Goal: Task Accomplishment & Management: Manage account settings

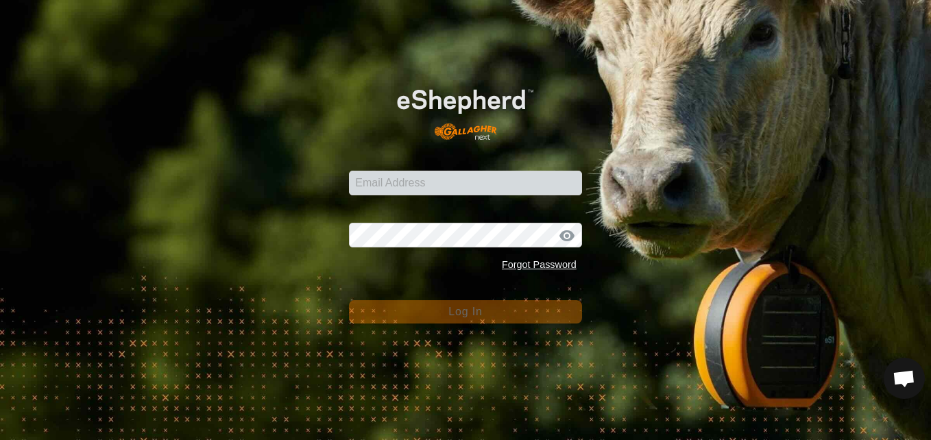
scroll to position [779, 0]
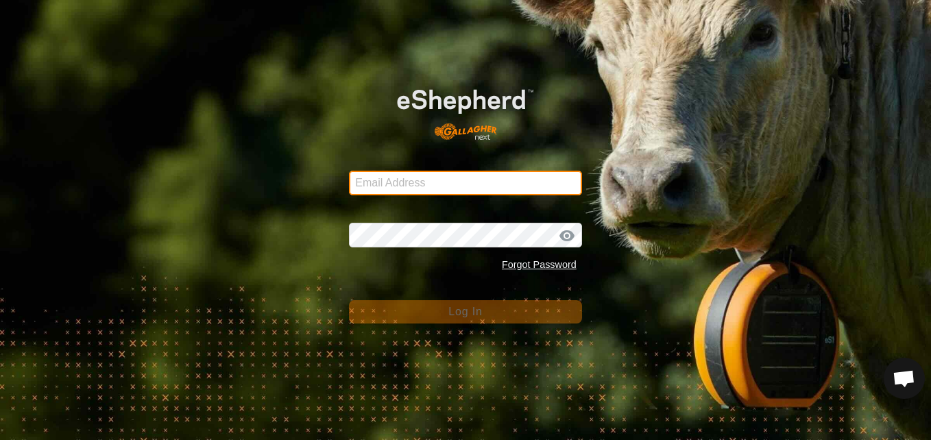
type input "[EMAIL_ADDRESS][DOMAIN_NAME]"
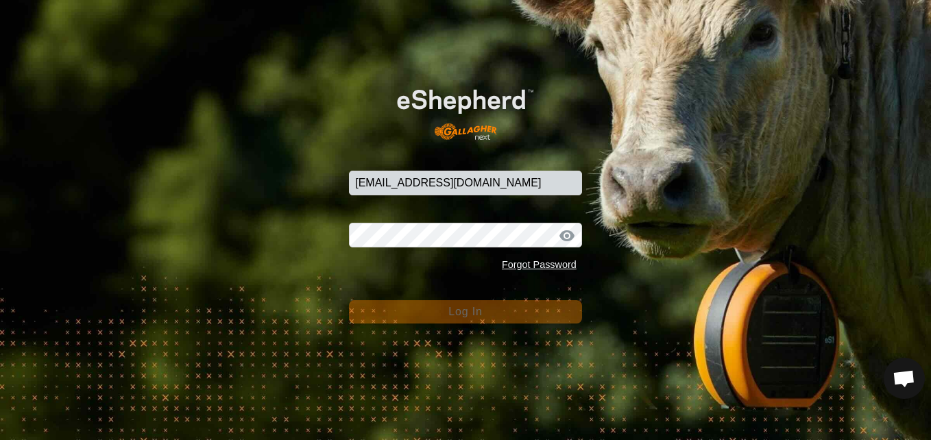
click at [565, 234] on div at bounding box center [567, 236] width 21 height 14
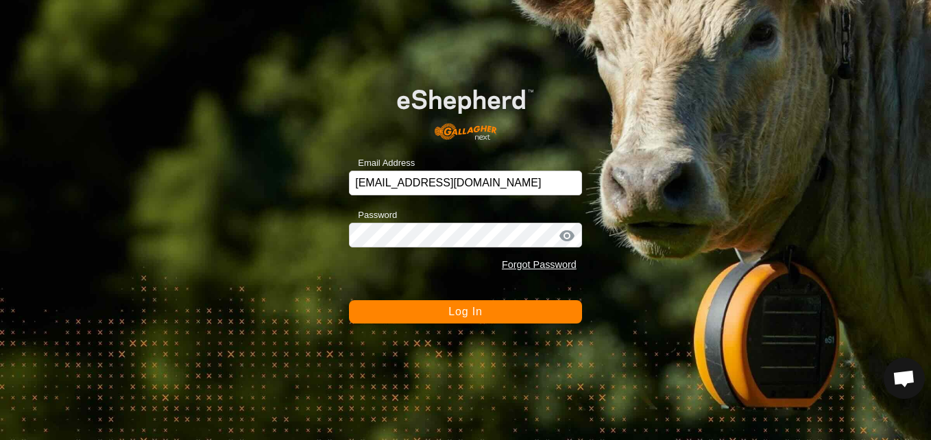
click at [495, 305] on button "Log In" at bounding box center [465, 311] width 233 height 23
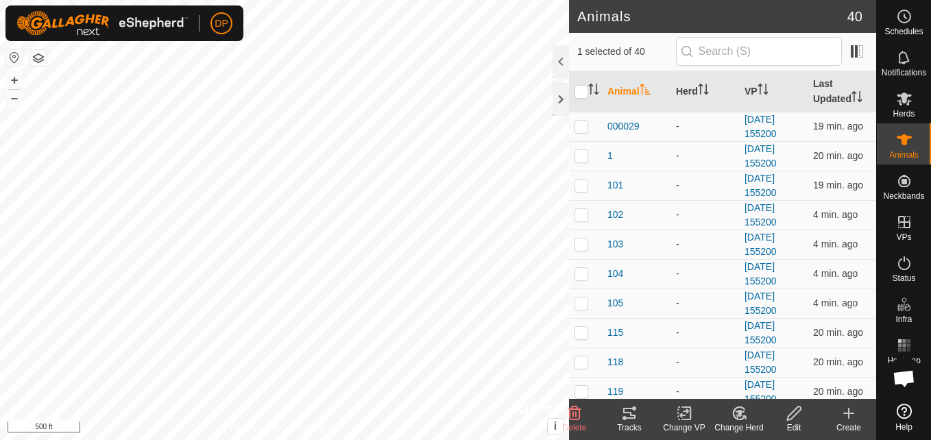
click at [625, 416] on icon at bounding box center [629, 413] width 16 height 16
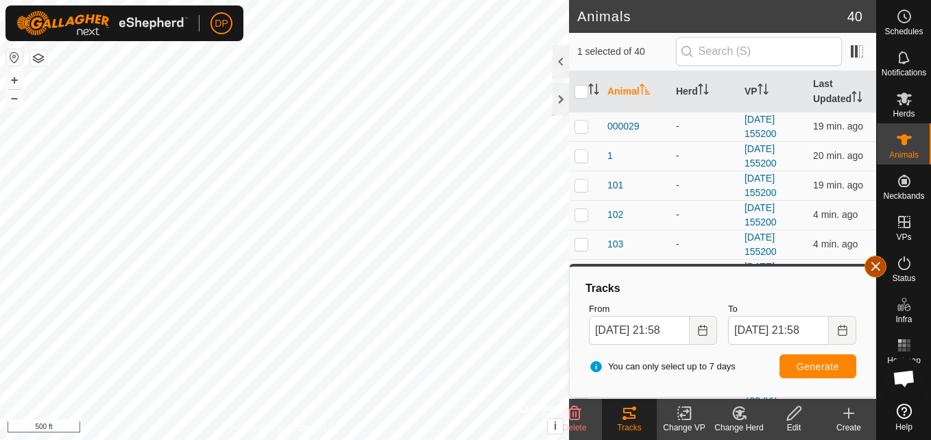
click at [881, 268] on button "button" at bounding box center [876, 267] width 22 height 22
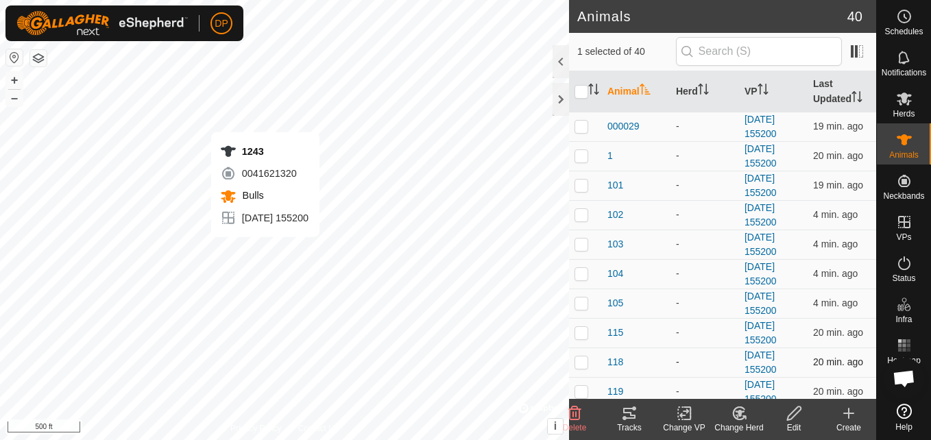
checkbox input "false"
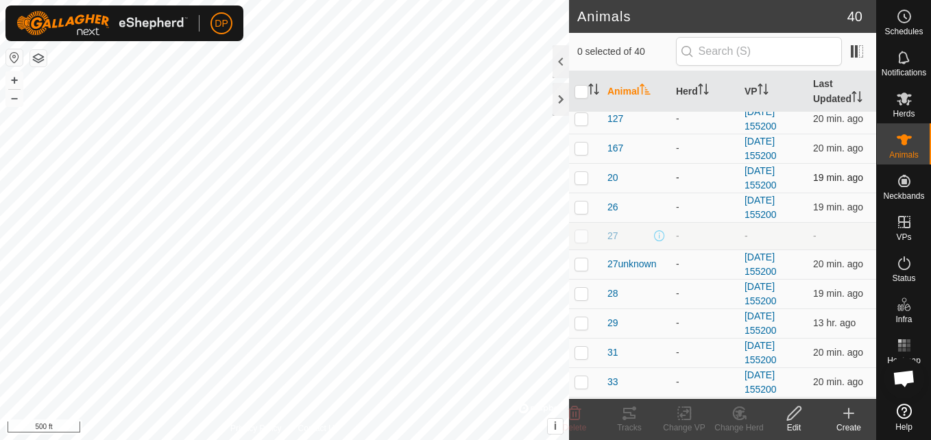
scroll to position [480, 0]
click at [580, 322] on p-checkbox at bounding box center [582, 322] width 14 height 11
click at [579, 318] on p-checkbox at bounding box center [582, 322] width 14 height 11
click at [627, 417] on icon at bounding box center [629, 413] width 16 height 16
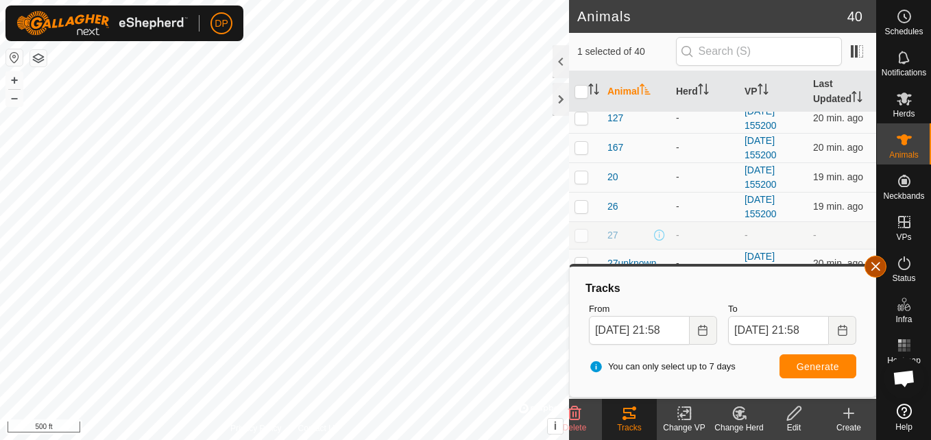
click at [874, 267] on button "button" at bounding box center [876, 267] width 22 height 22
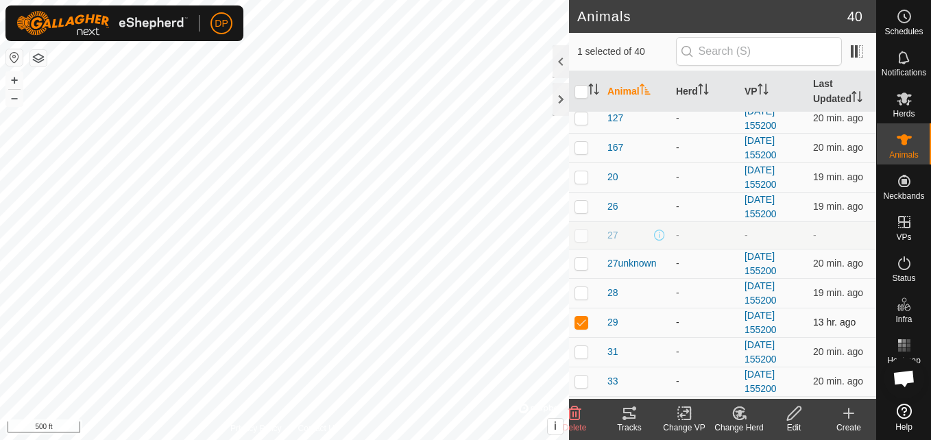
click at [578, 324] on p-checkbox at bounding box center [582, 322] width 14 height 11
checkbox input "false"
click at [621, 418] on icon at bounding box center [629, 413] width 16 height 16
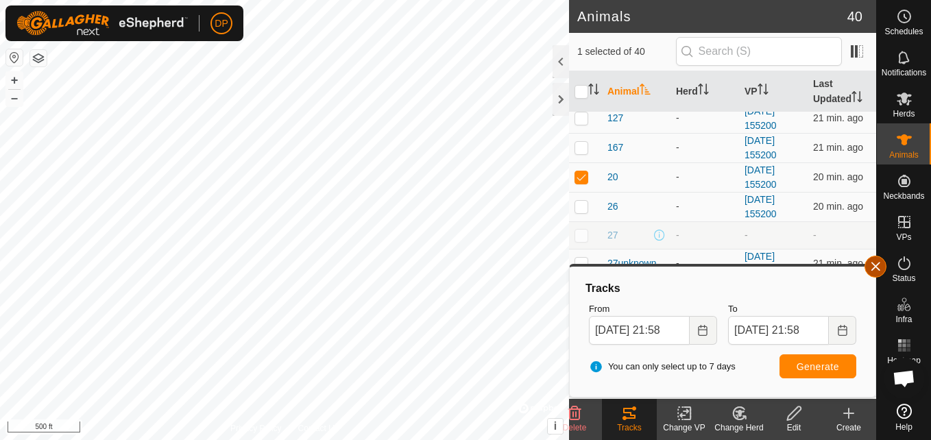
click at [881, 265] on button "button" at bounding box center [876, 267] width 22 height 22
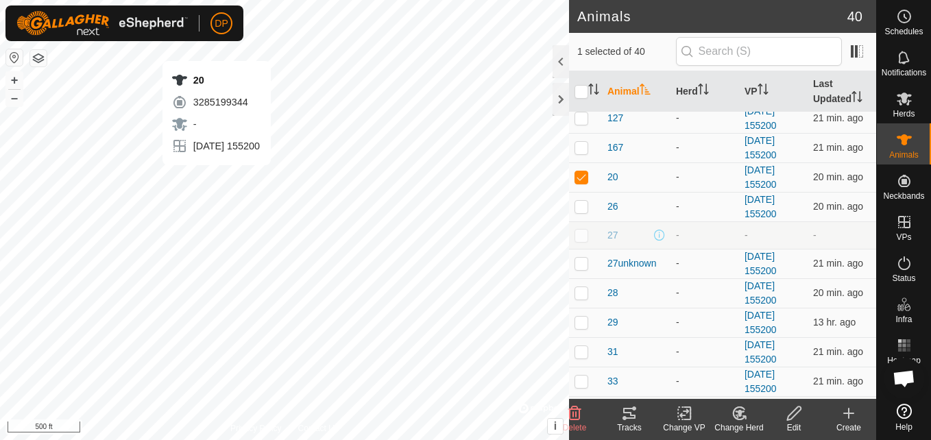
checkbox input "false"
